Goal: Transaction & Acquisition: Purchase product/service

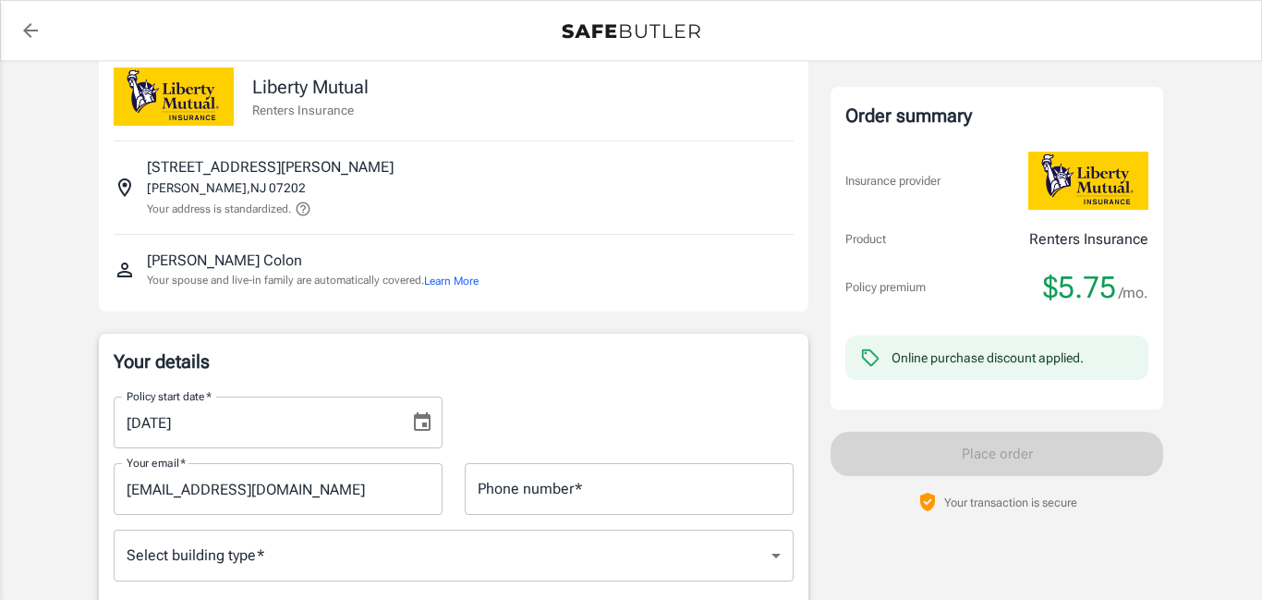
scroll to position [182, 0]
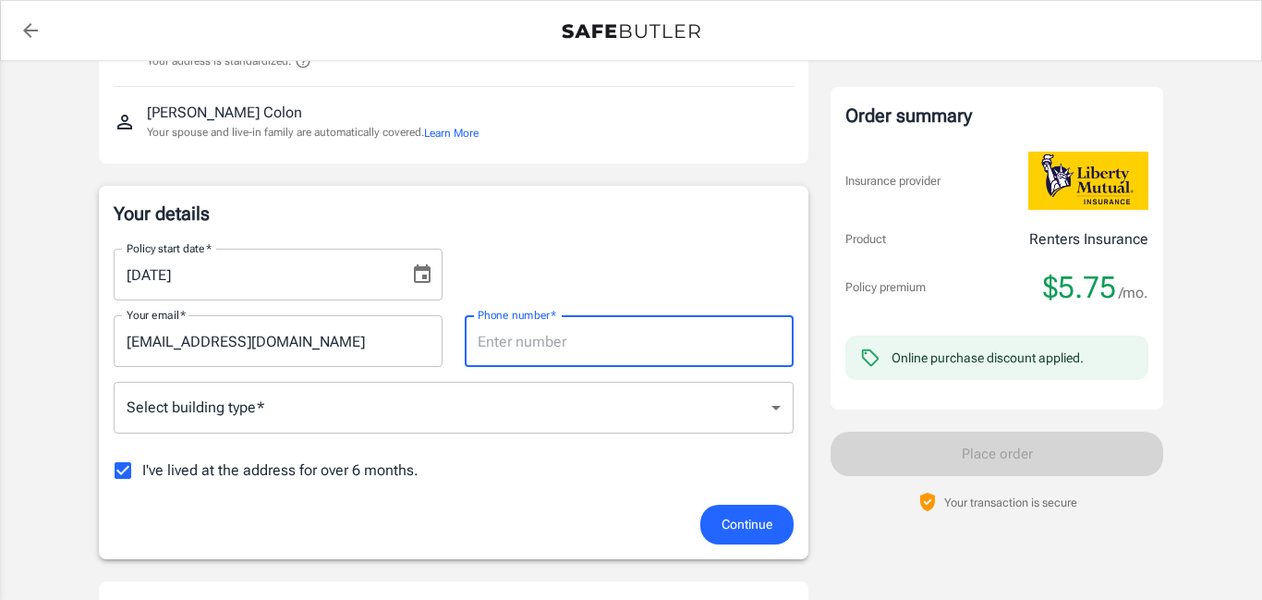
click at [489, 355] on input "Phone number   *" at bounding box center [629, 341] width 329 height 52
type input "2018384387"
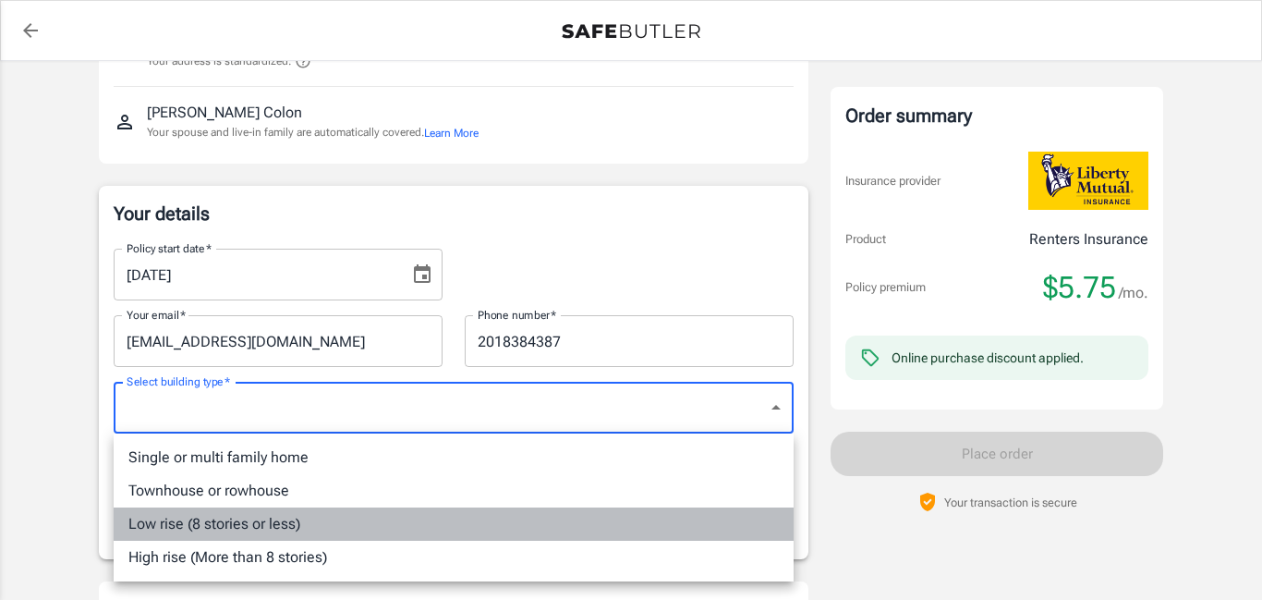
click at [224, 521] on li "Low rise (8 stories or less)" at bounding box center [454, 523] width 680 height 33
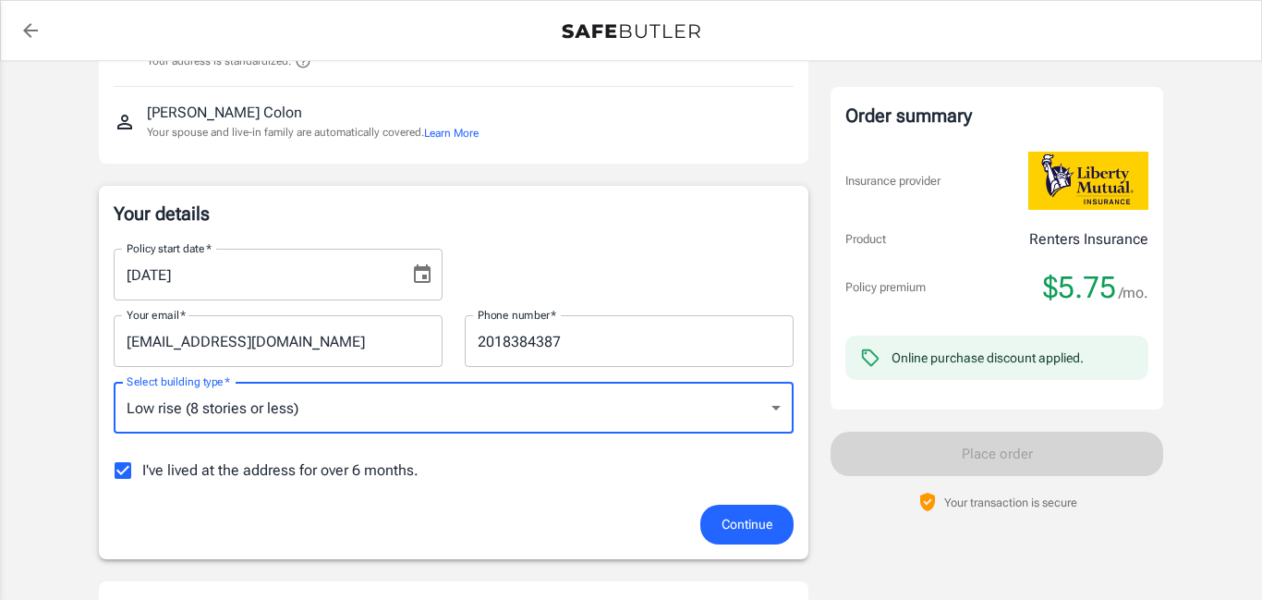
type input "lowrise"
click at [753, 524] on span "Continue" at bounding box center [747, 524] width 51 height 23
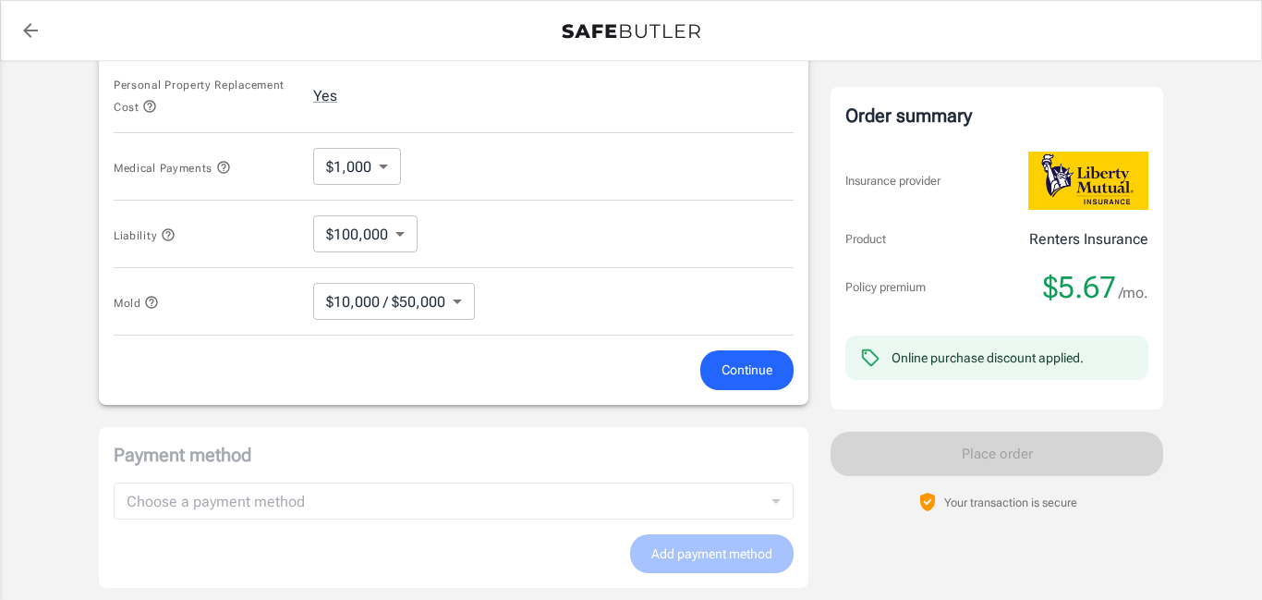
scroll to position [952, 0]
click at [749, 369] on span "Continue" at bounding box center [747, 368] width 51 height 23
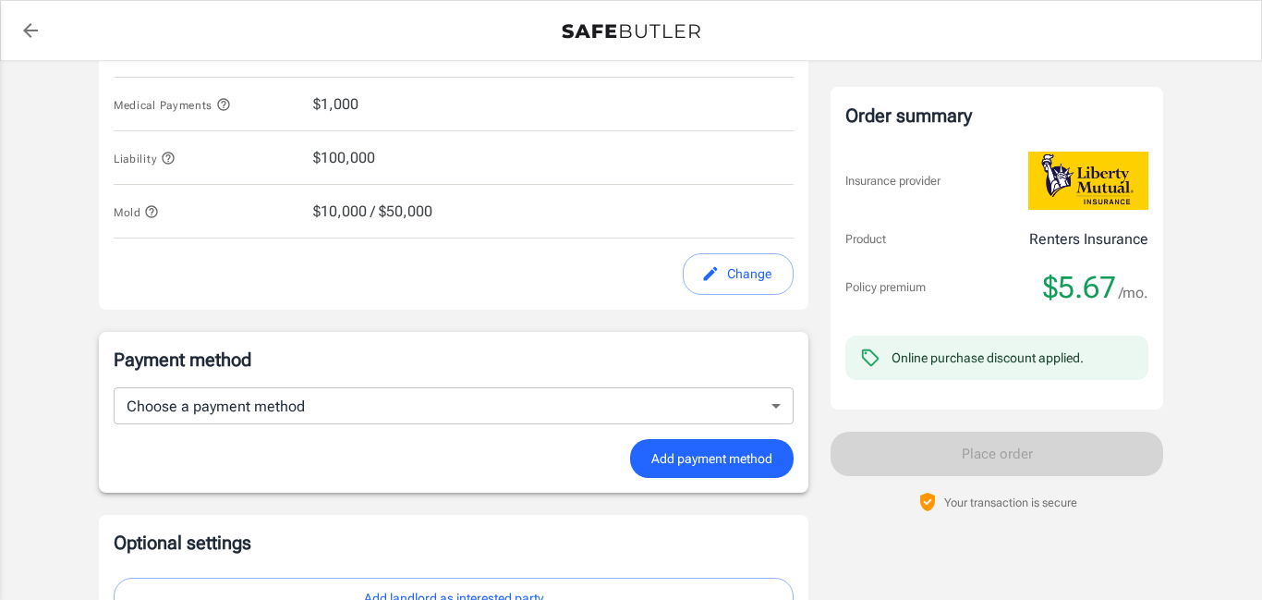
scroll to position [1104, 0]
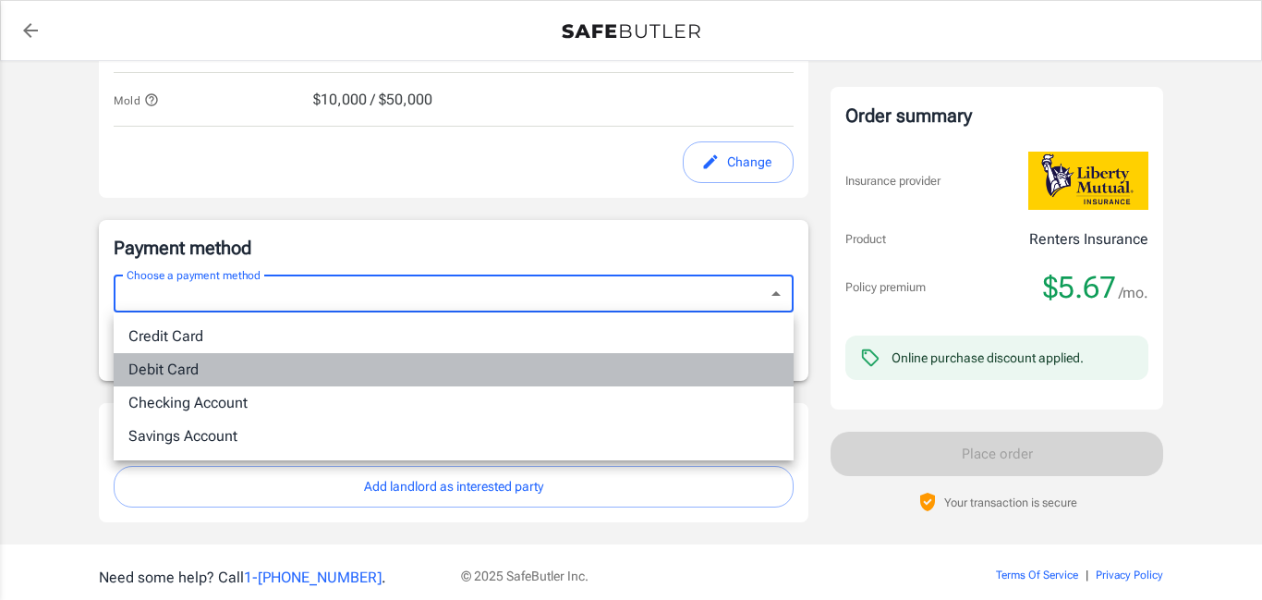
click at [416, 367] on li "Debit Card" at bounding box center [454, 369] width 680 height 33
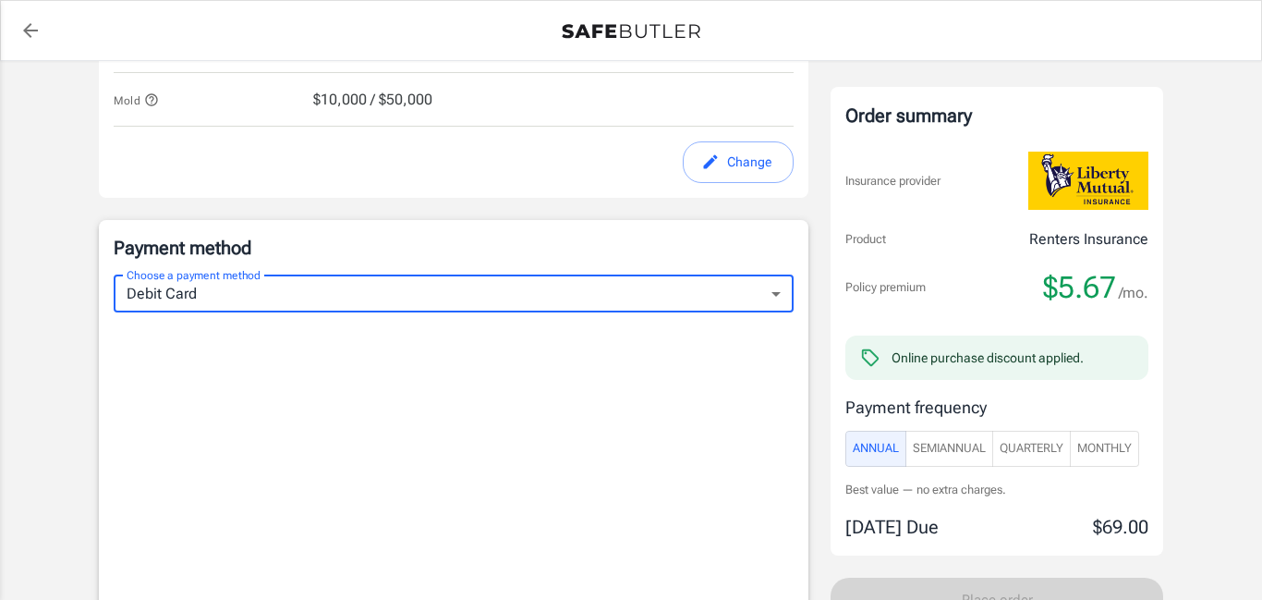
type input "debit"
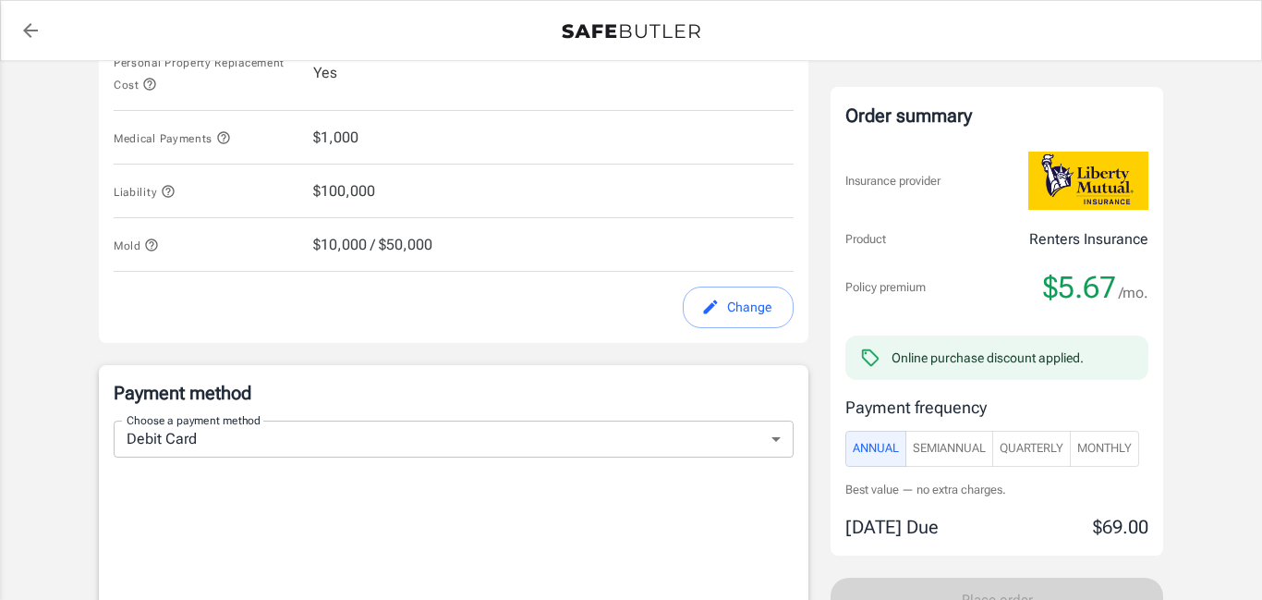
scroll to position [956, 0]
click at [952, 443] on span "SemiAnnual" at bounding box center [949, 448] width 73 height 21
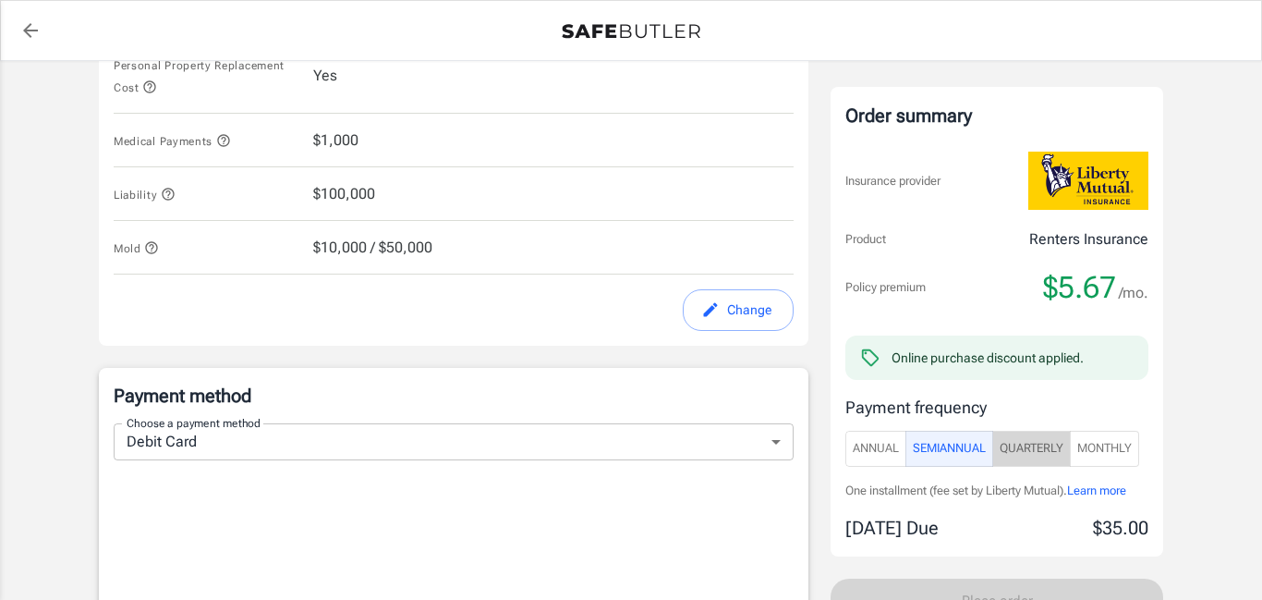
click at [1058, 446] on span "Quarterly" at bounding box center [1032, 448] width 64 height 21
click at [1112, 446] on span "Monthly" at bounding box center [1104, 448] width 55 height 21
click at [1043, 448] on span "Quarterly" at bounding box center [1032, 448] width 64 height 21
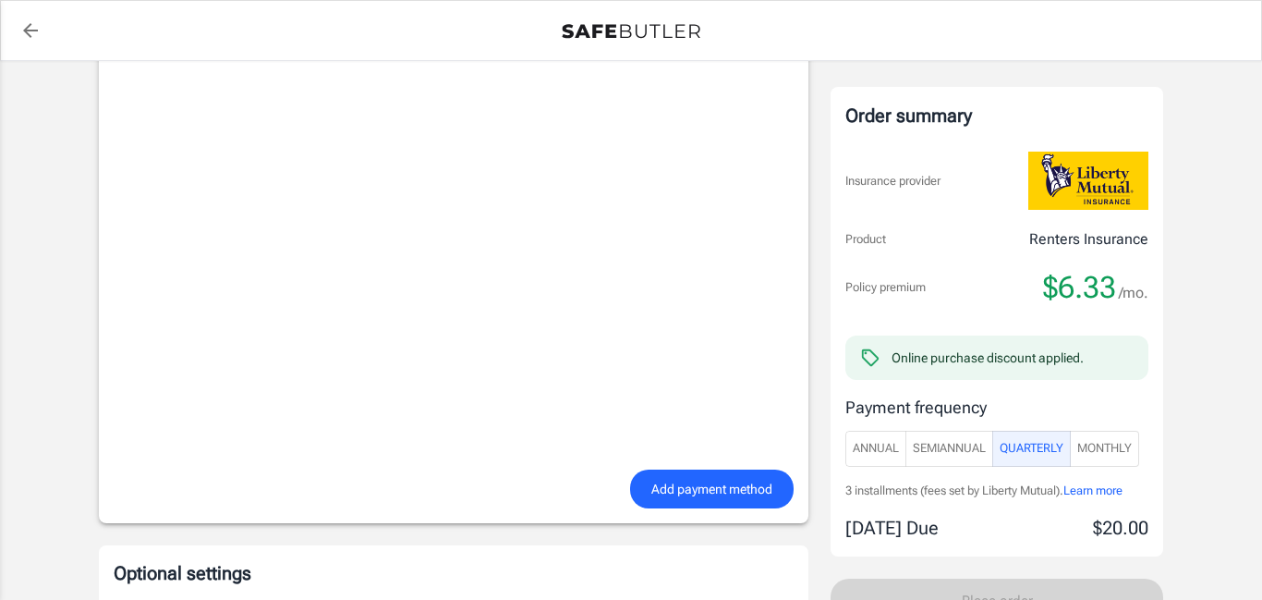
scroll to position [1450, 0]
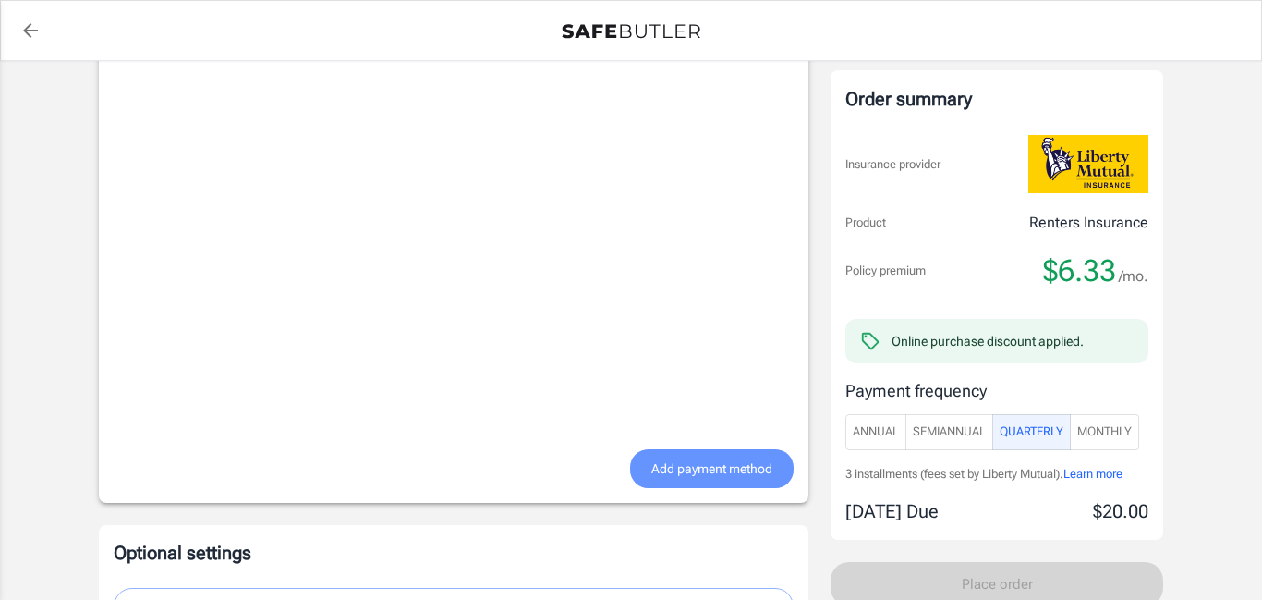
click at [706, 467] on span "Add payment method" at bounding box center [711, 468] width 121 height 23
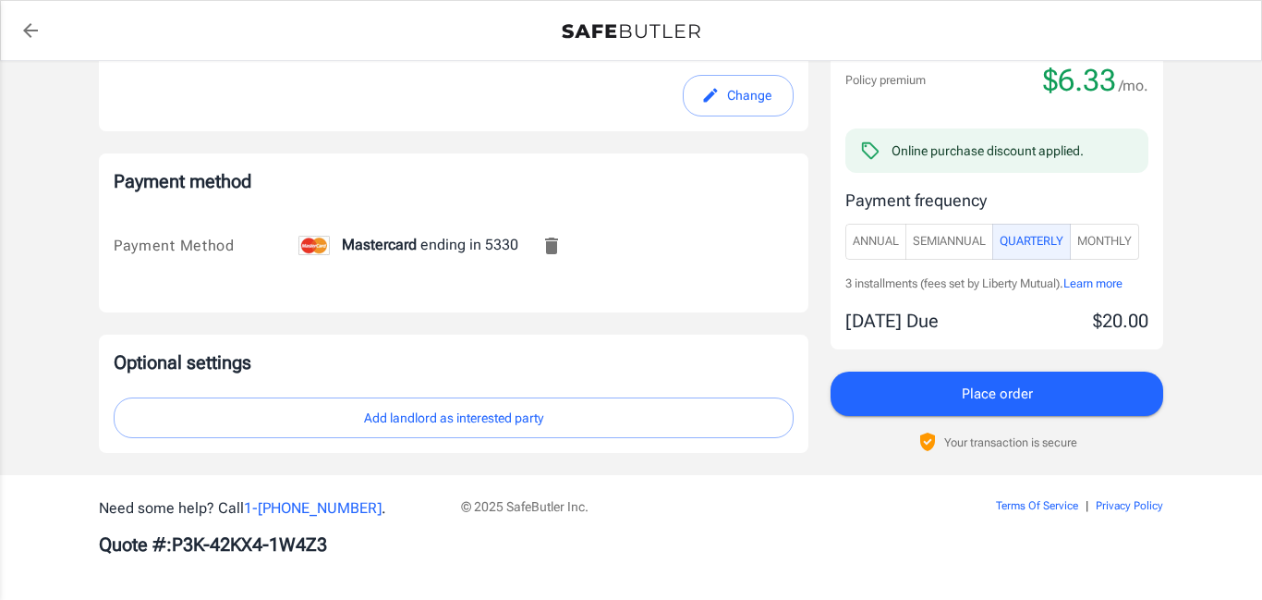
scroll to position [1175, 0]
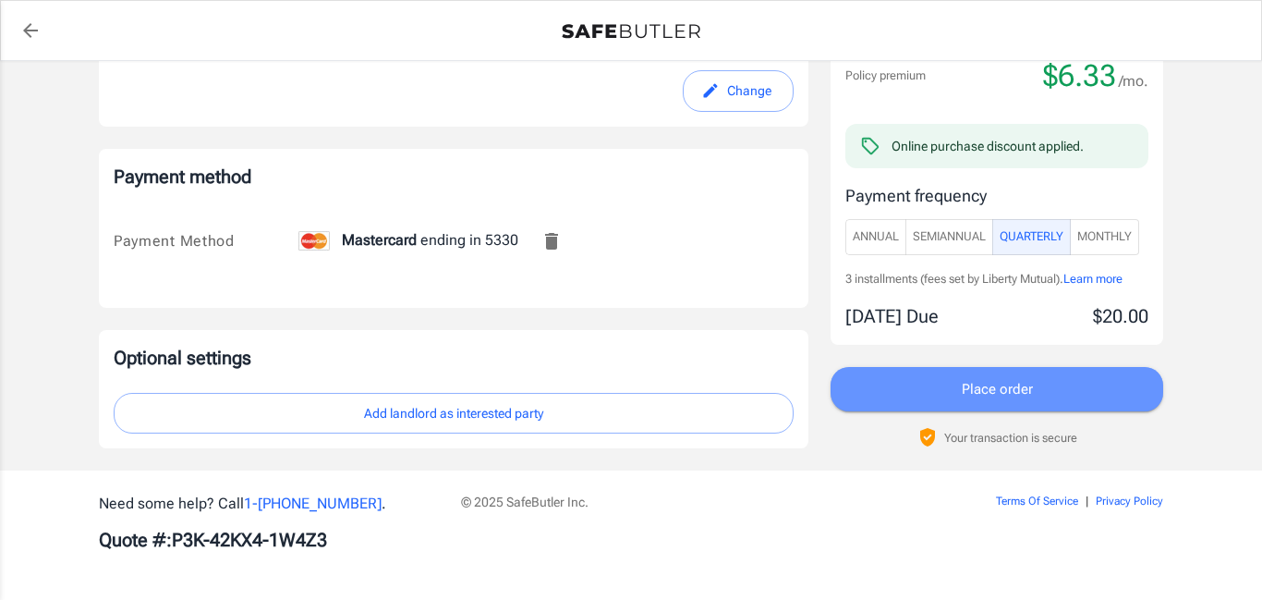
click at [987, 387] on span "Place order" at bounding box center [997, 389] width 71 height 24
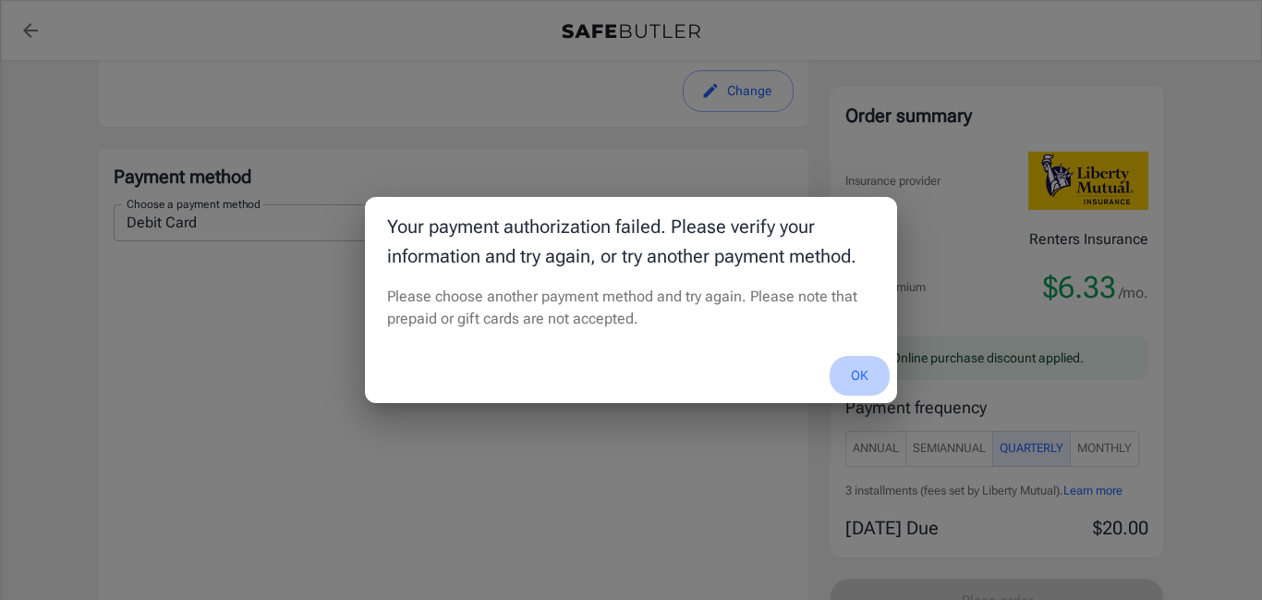
click at [859, 370] on button "OK" at bounding box center [860, 376] width 60 height 40
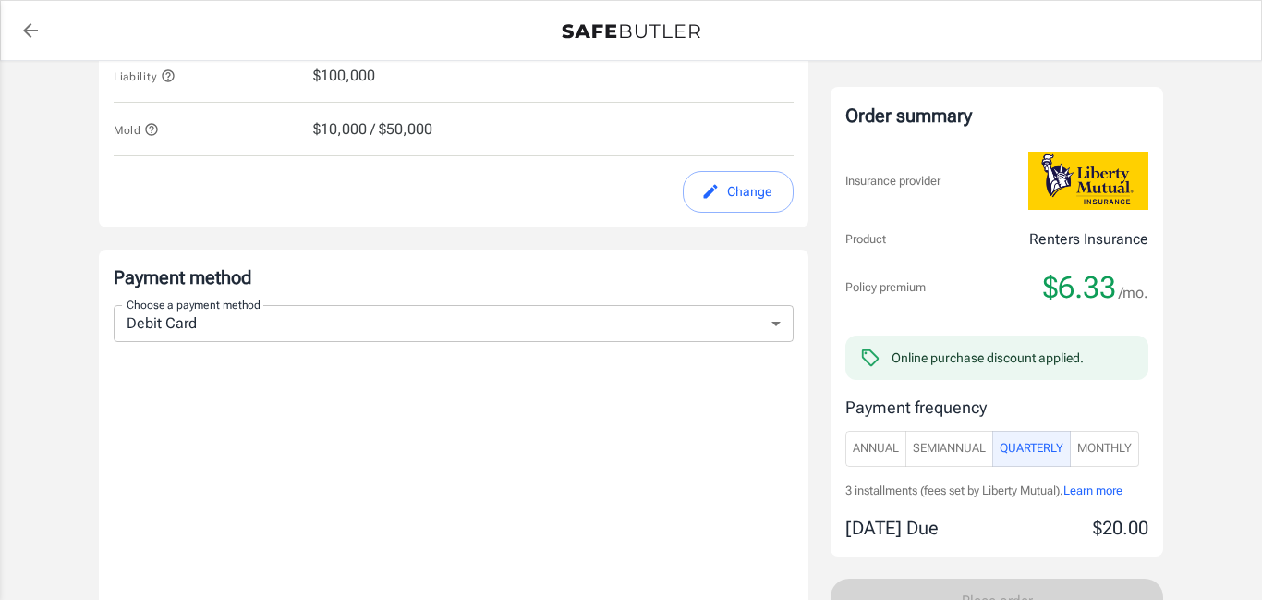
scroll to position [1082, 0]
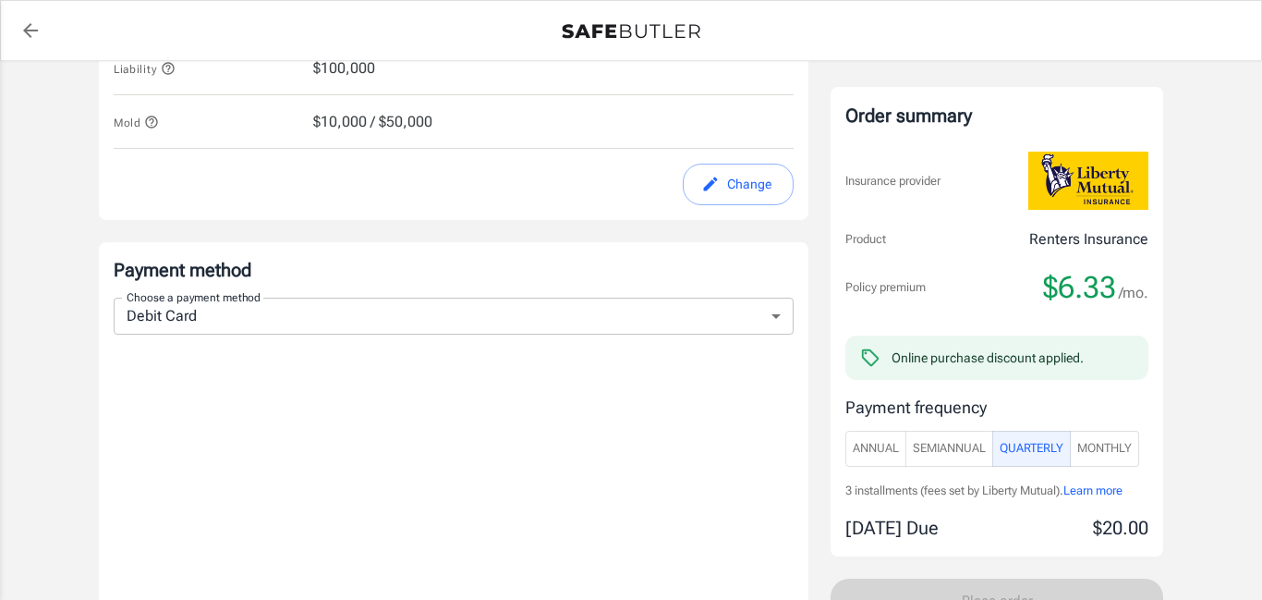
click at [773, 320] on body "Policy premium $ 6.33 /mo Liberty Mutual Renters Insurance [STREET_ADDRESS][PER…" at bounding box center [631, 41] width 1262 height 2246
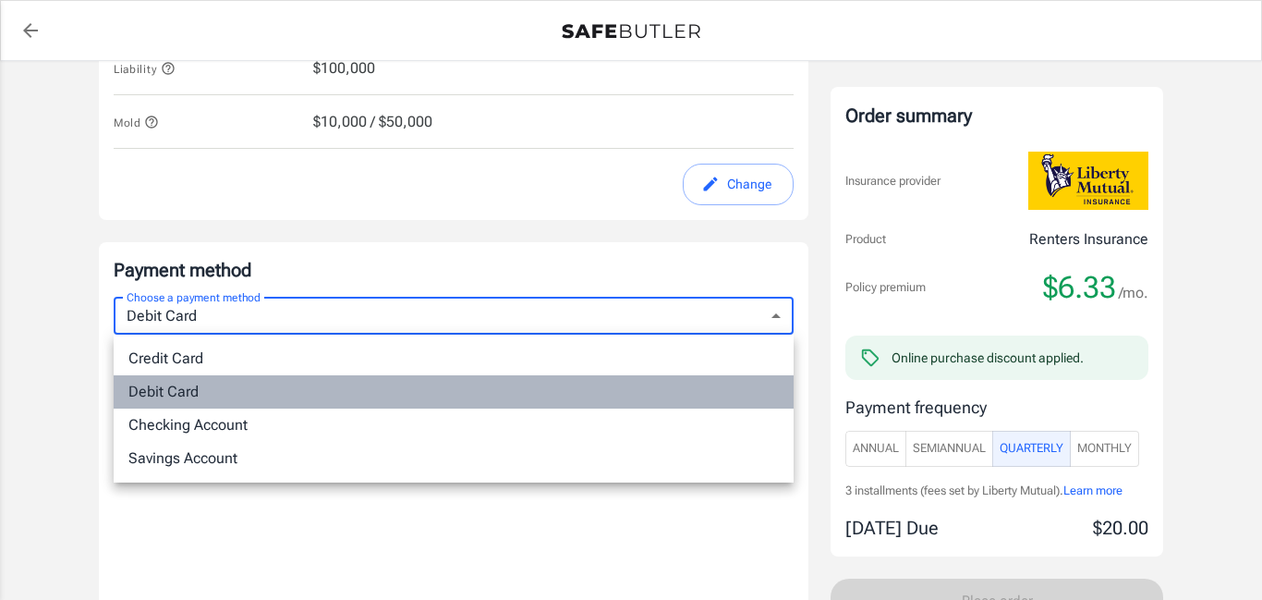
click at [323, 392] on li "Debit Card" at bounding box center [454, 391] width 680 height 33
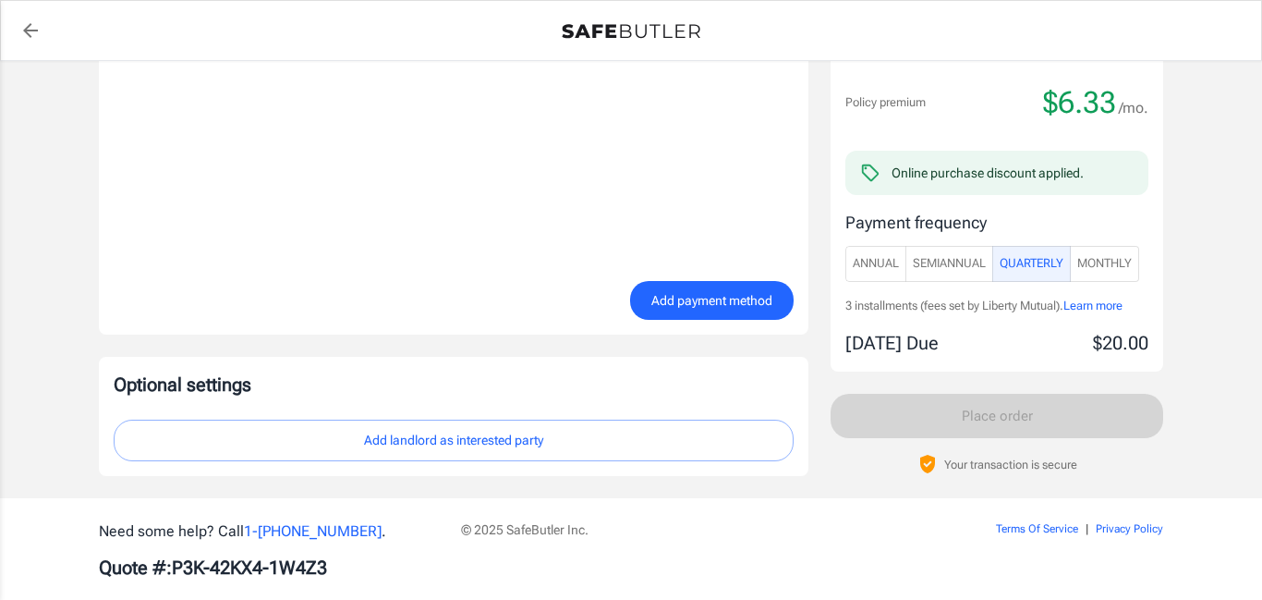
scroll to position [1646, 0]
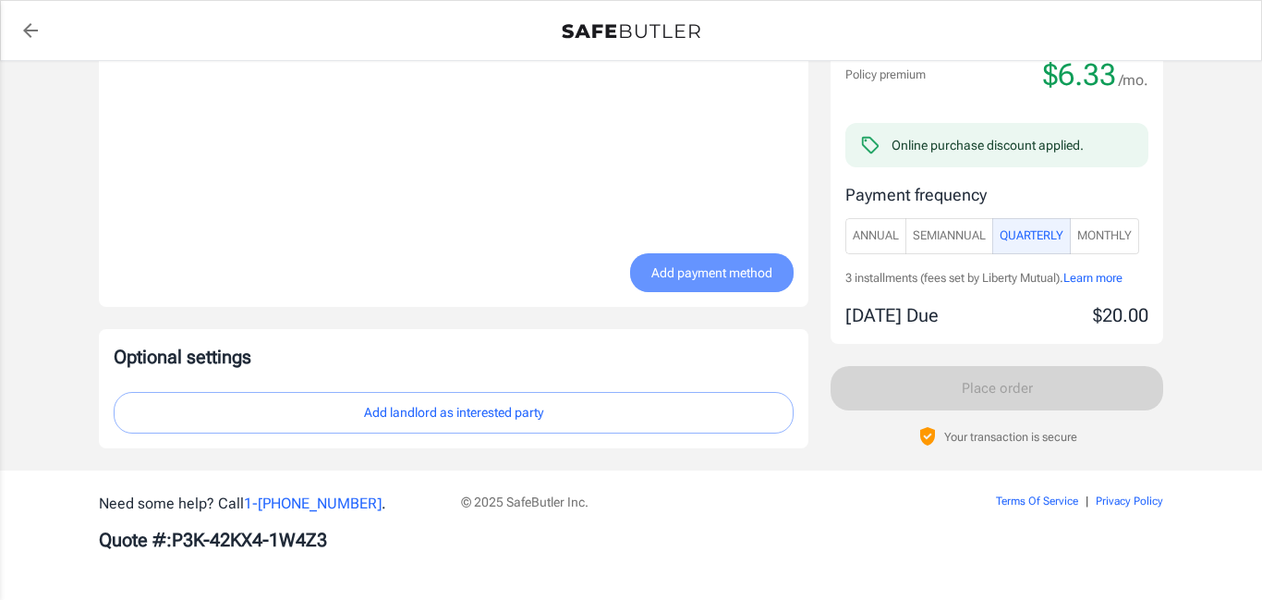
click at [737, 273] on span "Add payment method" at bounding box center [711, 272] width 121 height 23
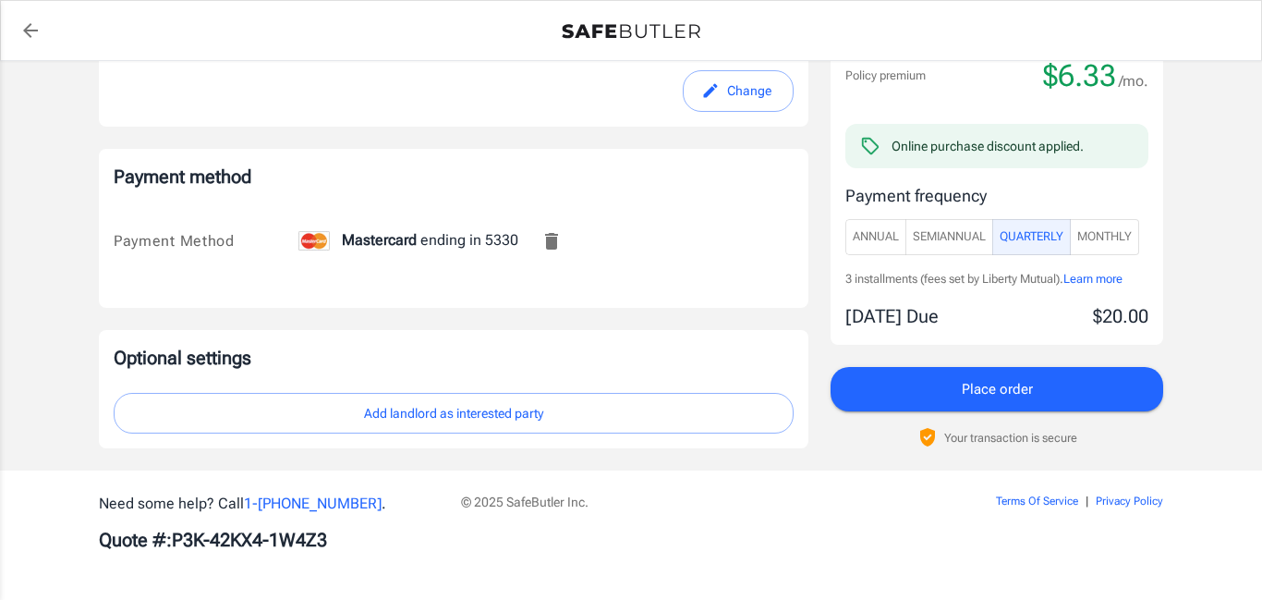
scroll to position [1175, 0]
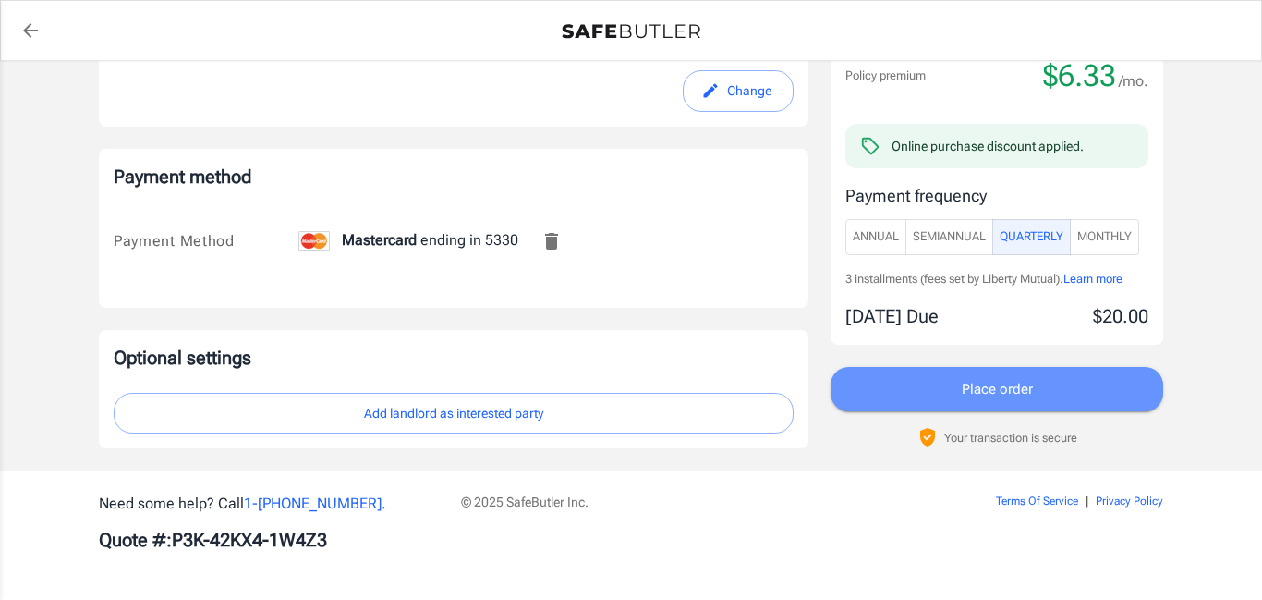
click at [1004, 389] on span "Place order" at bounding box center [997, 389] width 71 height 24
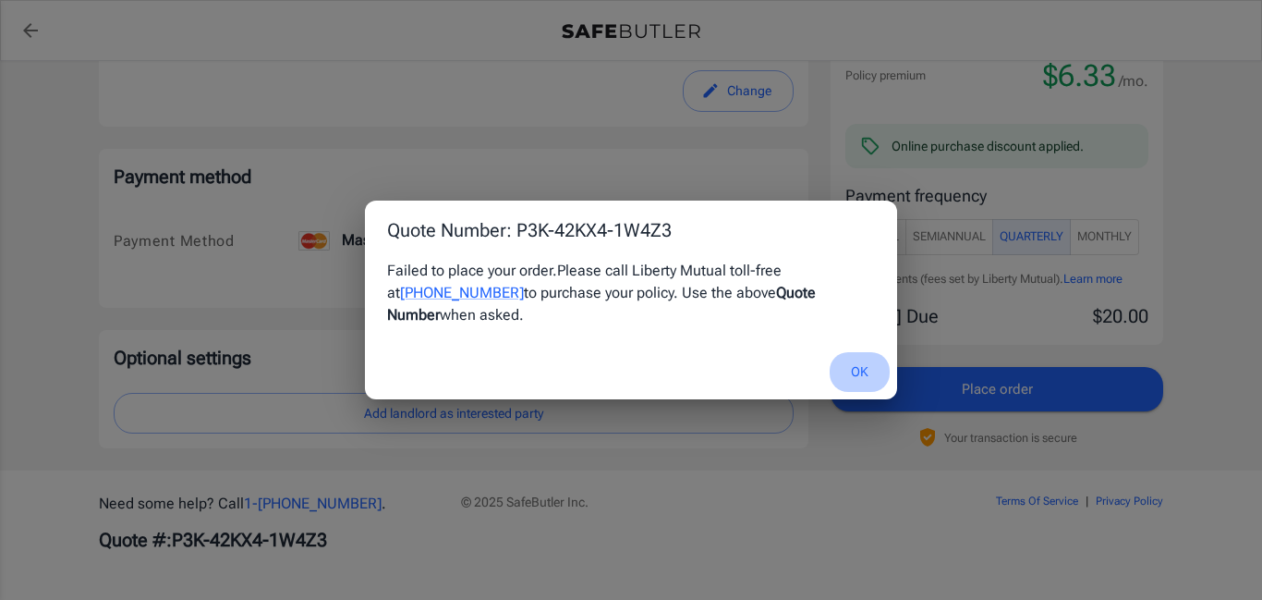
click at [859, 356] on button "OK" at bounding box center [860, 372] width 60 height 40
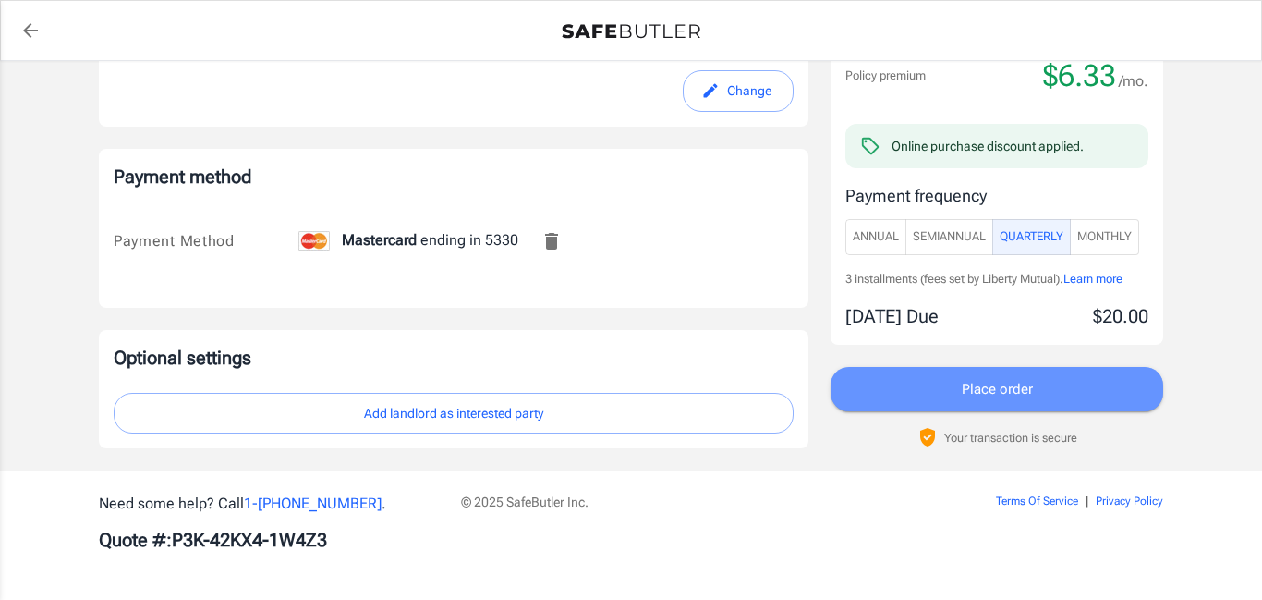
click at [986, 386] on span "Place order" at bounding box center [997, 389] width 71 height 24
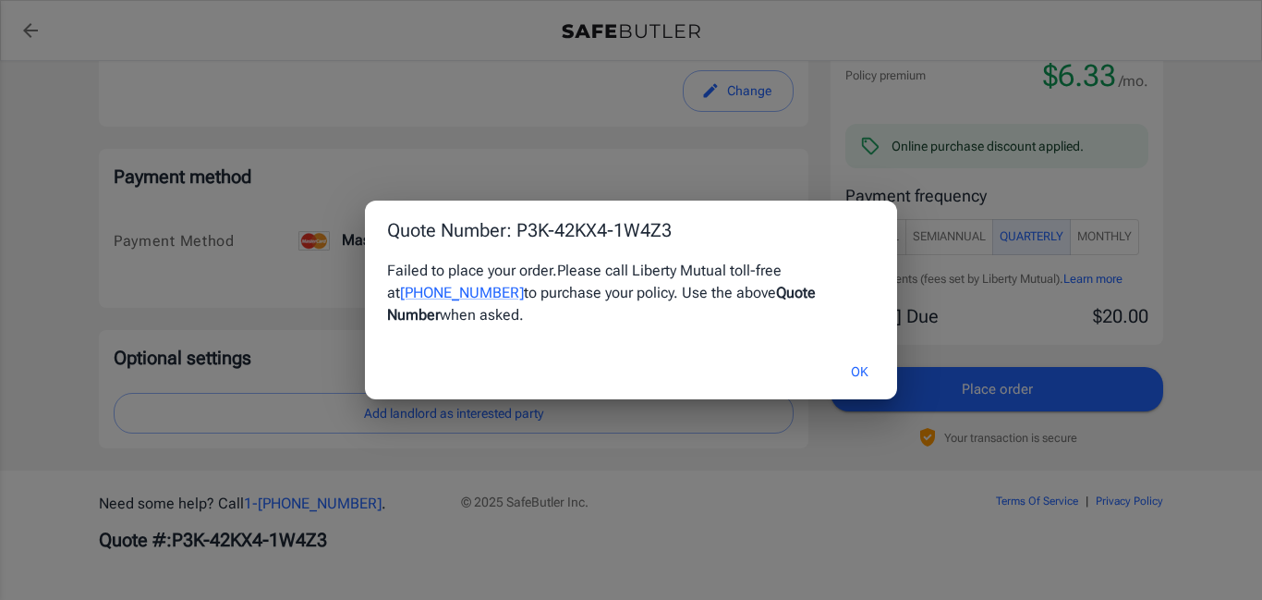
click at [855, 358] on button "OK" at bounding box center [860, 372] width 60 height 40
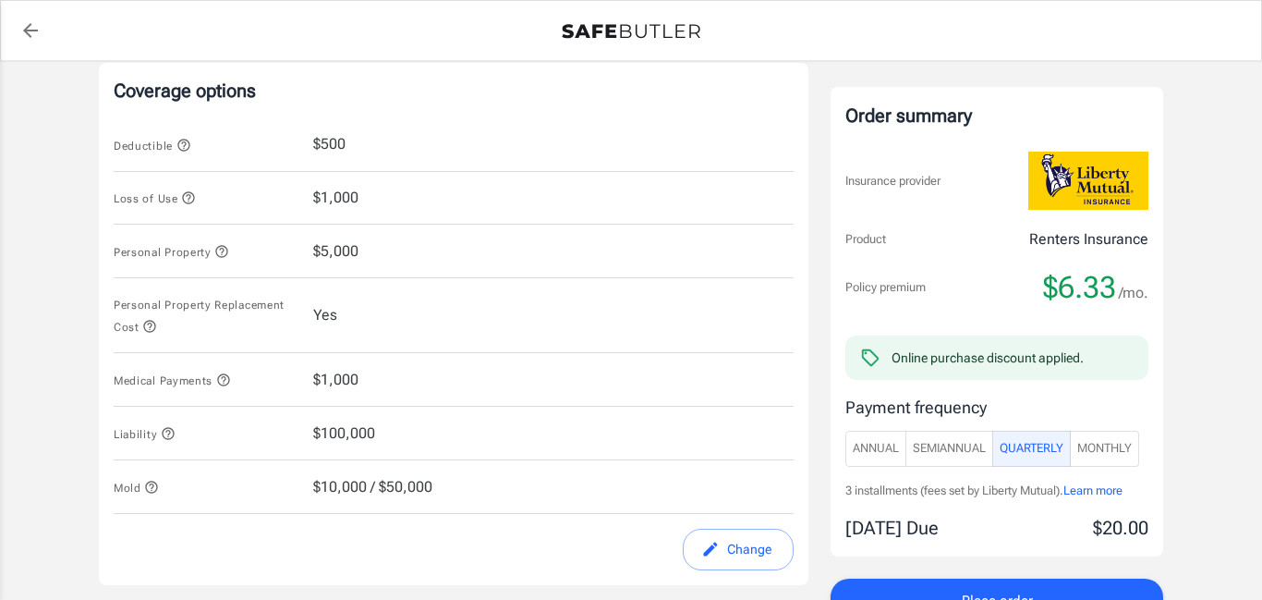
scroll to position [719, 0]
click at [398, 424] on div "Liability $100,000" at bounding box center [454, 432] width 680 height 54
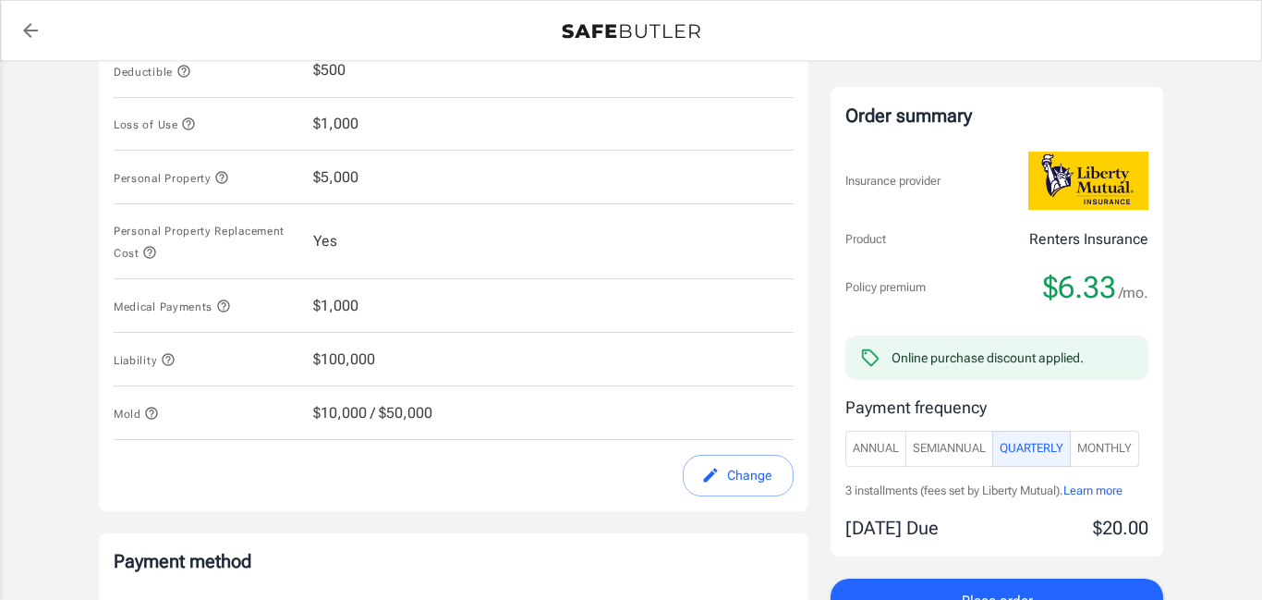
scroll to position [831, 0]
